Goal: Transaction & Acquisition: Purchase product/service

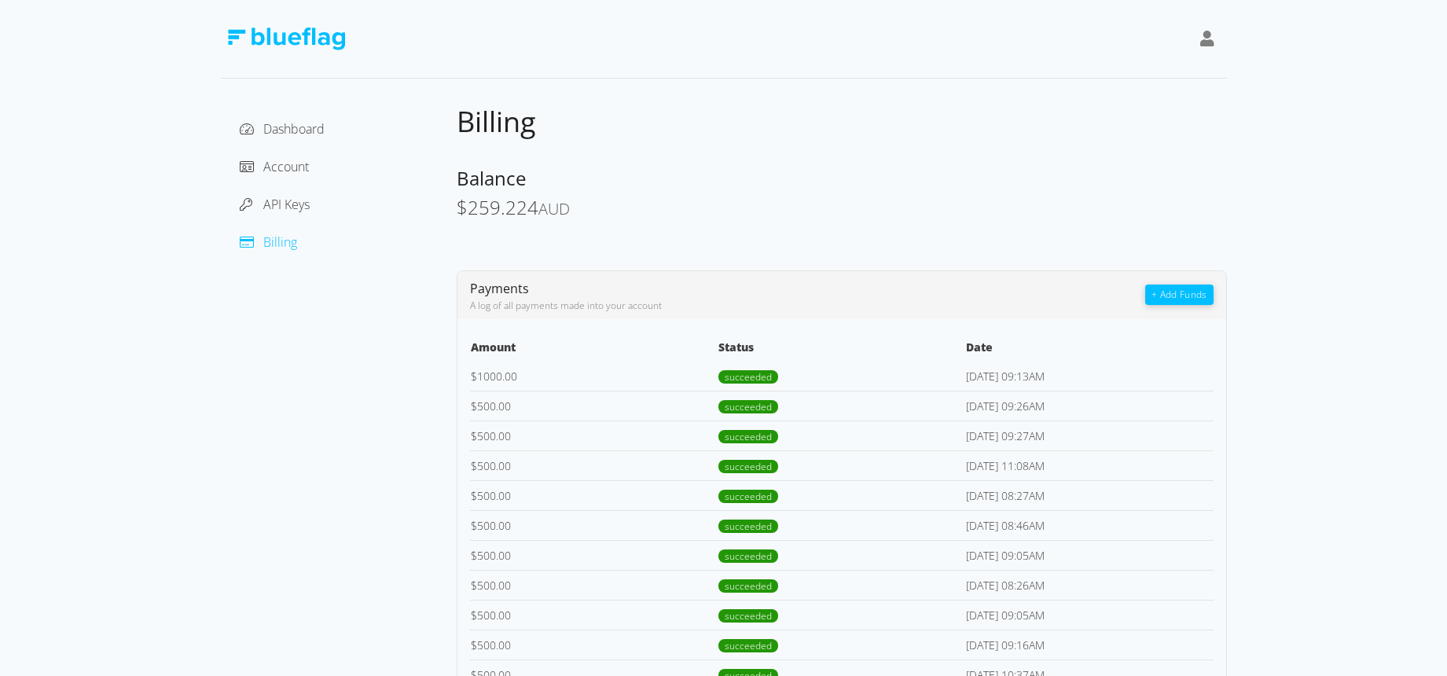
click at [1188, 297] on button "+ Add Funds" at bounding box center [1179, 294] width 68 height 20
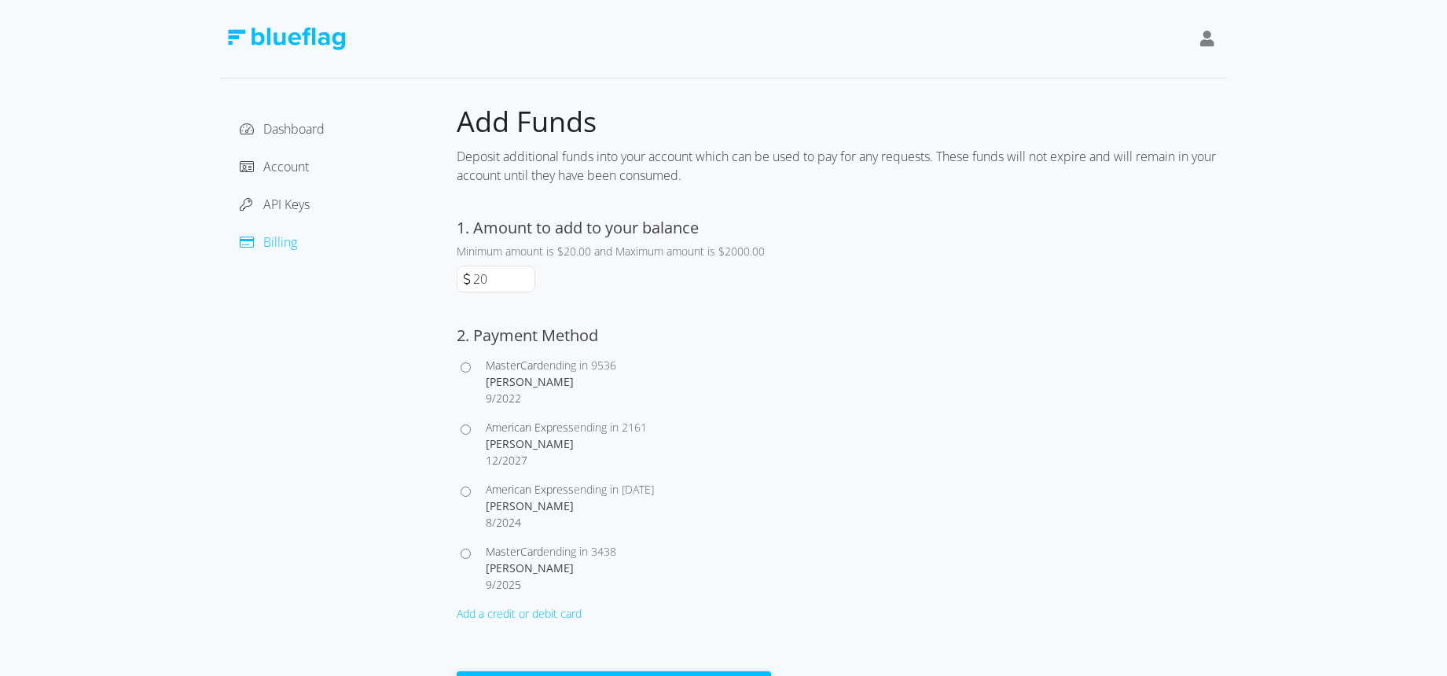
drag, startPoint x: 509, startPoint y: 280, endPoint x: 471, endPoint y: 280, distance: 38.5
click at [471, 280] on input "20" at bounding box center [502, 278] width 64 height 25
type input "1000"
click at [457, 671] on button "Pay" at bounding box center [614, 685] width 314 height 28
click at [466, 427] on input "American Express ending in [STREET_ADDRESS][PERSON_NAME]" at bounding box center [465, 429] width 10 height 10
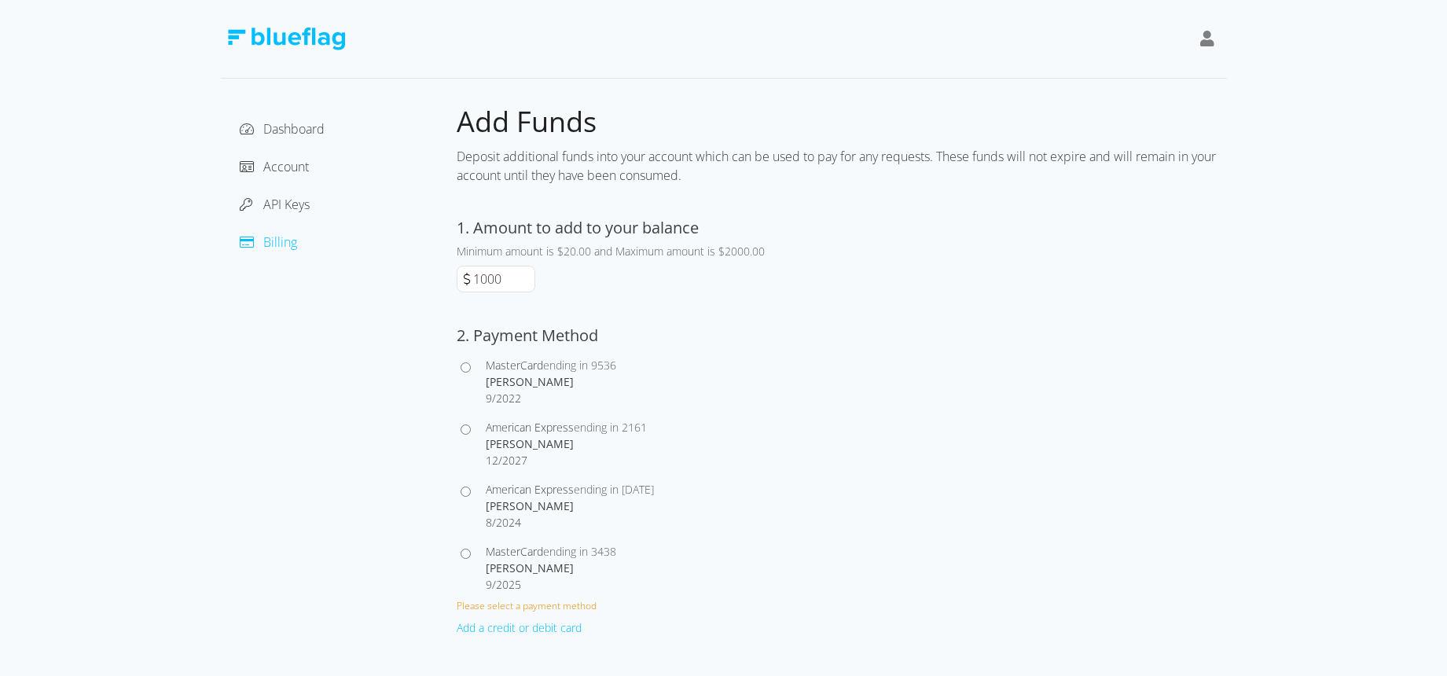
radio input "true"
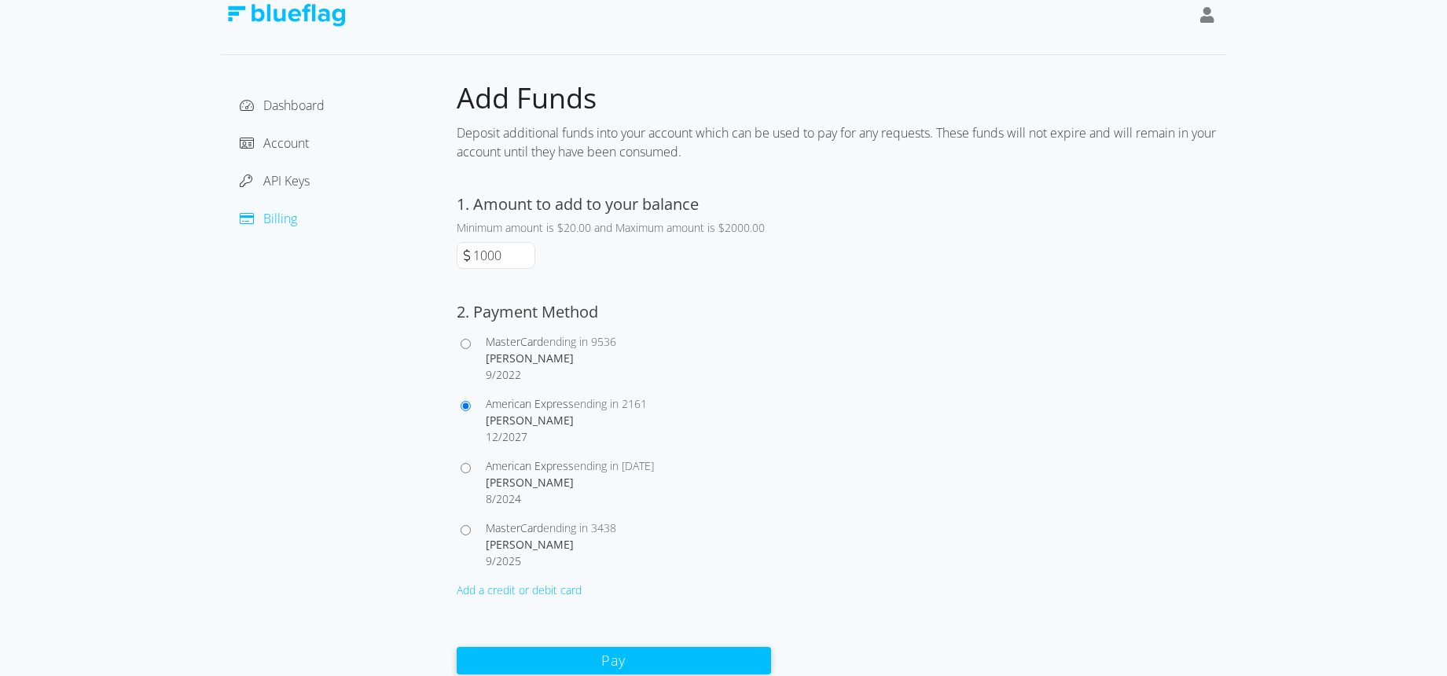
click at [651, 651] on button "Pay" at bounding box center [614, 661] width 314 height 28
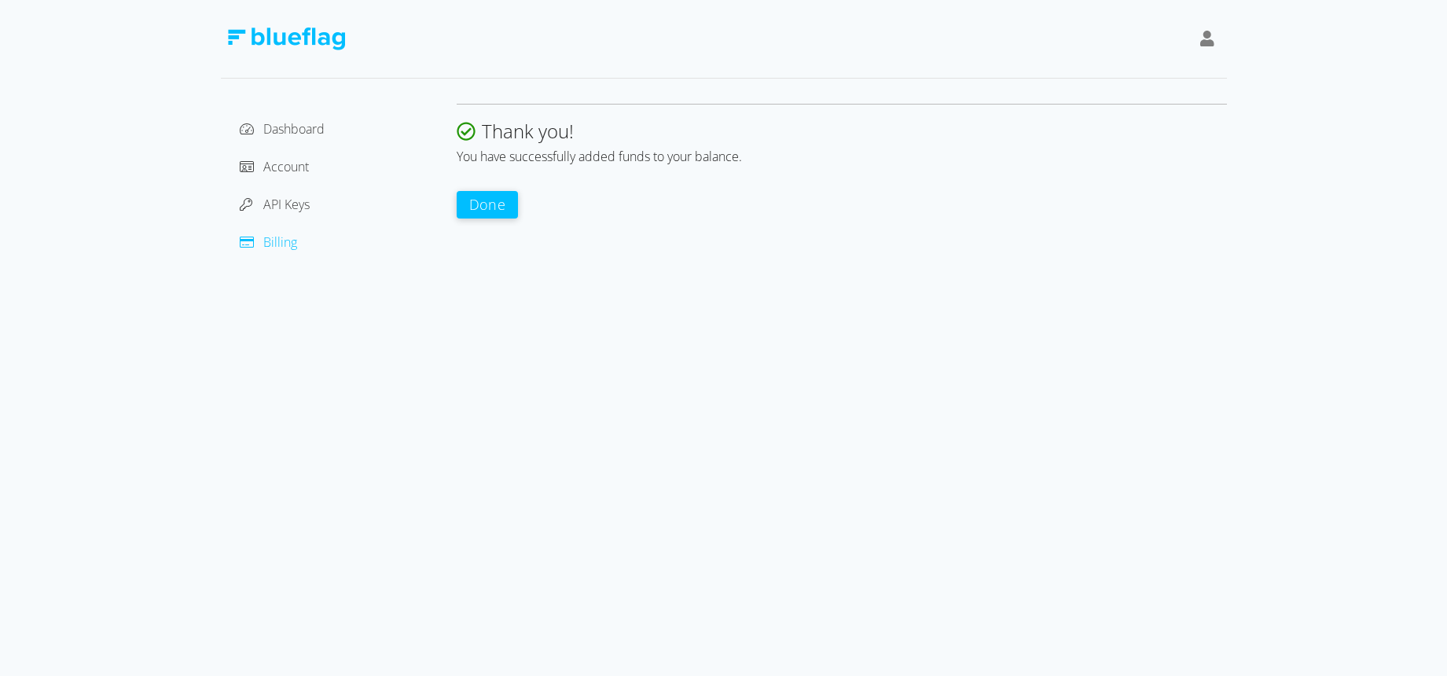
scroll to position [0, 0]
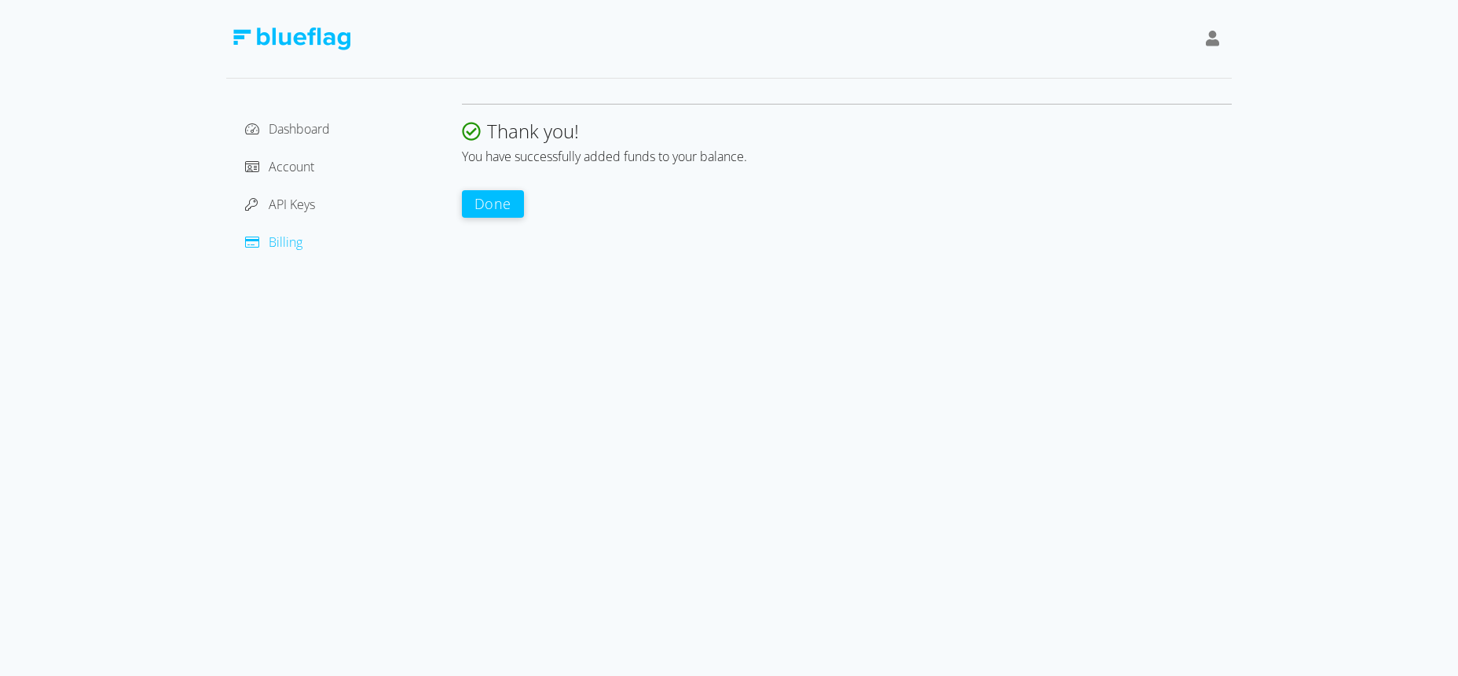
click at [488, 204] on button "Done" at bounding box center [493, 204] width 62 height 28
